Goal: Navigation & Orientation: Find specific page/section

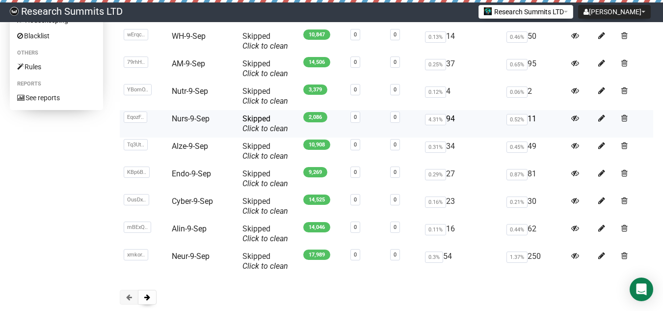
scroll to position [147, 0]
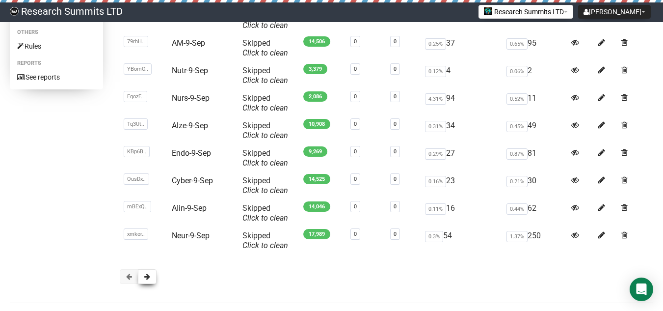
click at [145, 279] on span at bounding box center [147, 276] width 6 height 7
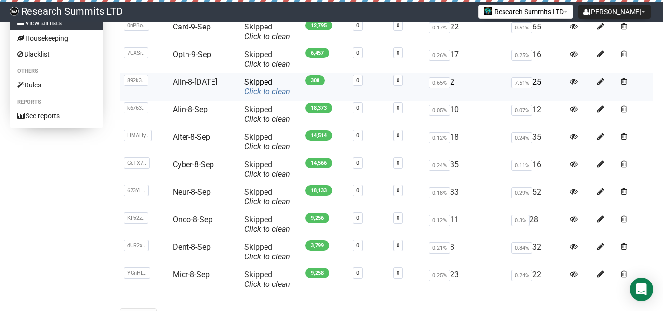
scroll to position [184, 0]
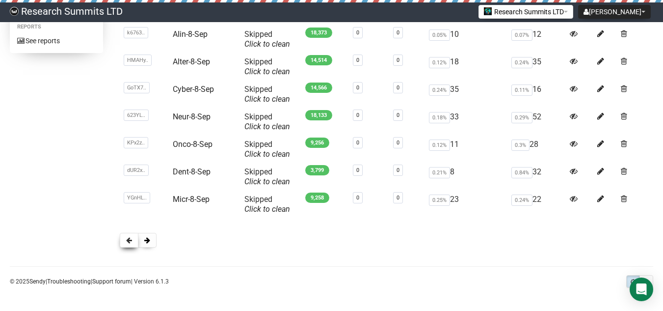
click at [124, 240] on button at bounding box center [129, 240] width 19 height 15
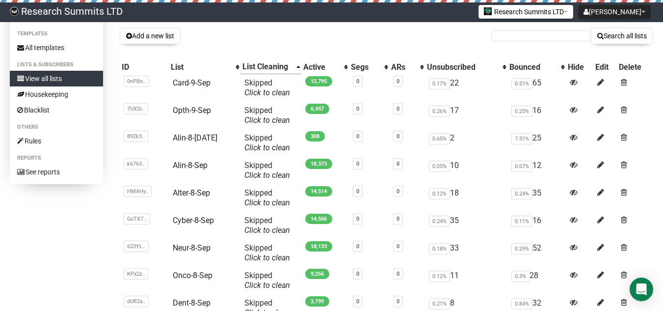
scroll to position [0, 0]
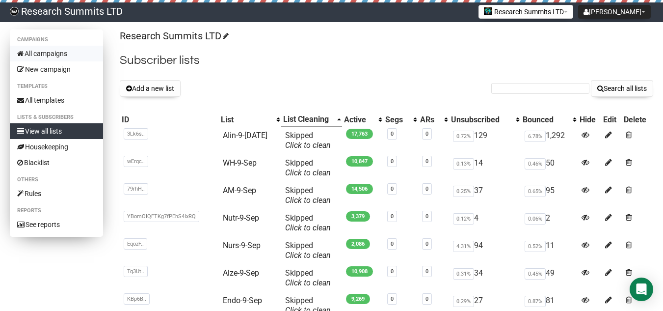
click at [59, 48] on link "All campaigns" at bounding box center [56, 54] width 93 height 16
